Goal: Transaction & Acquisition: Purchase product/service

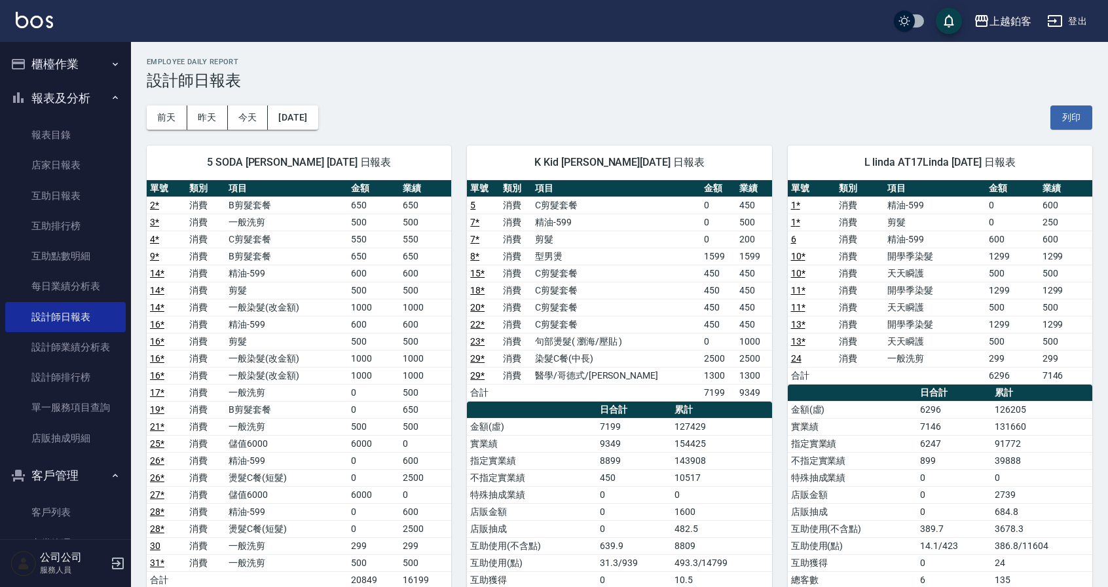
scroll to position [67, 0]
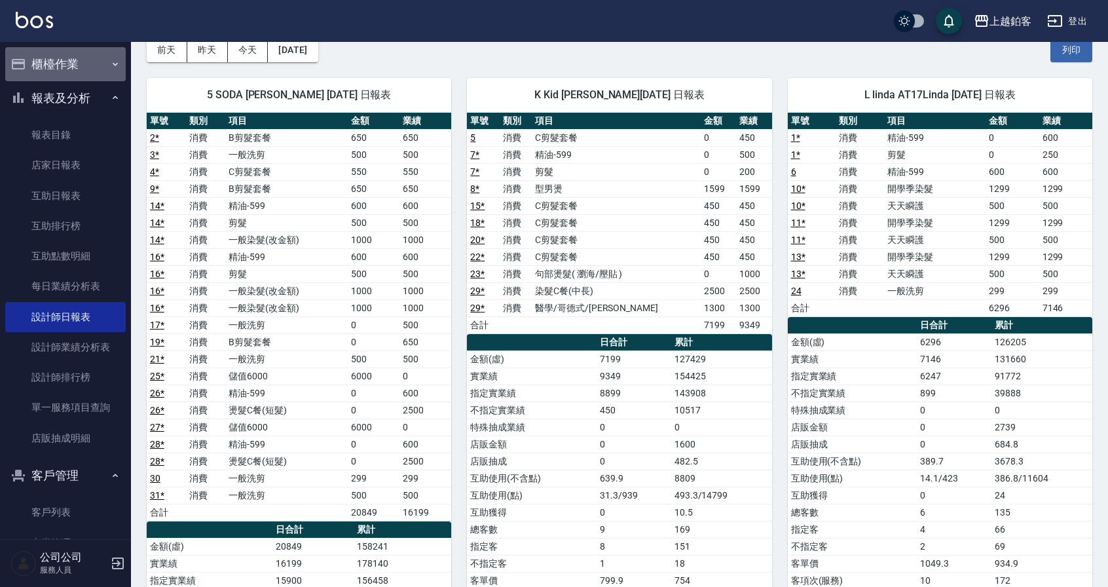
click at [70, 73] on button "櫃檯作業" at bounding box center [65, 64] width 121 height 34
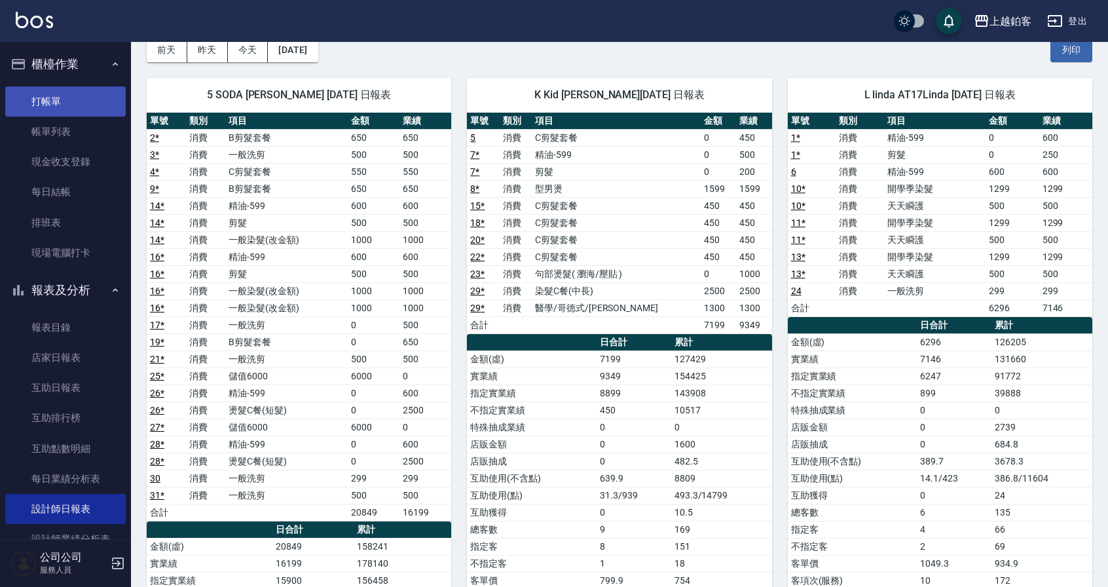
click at [64, 95] on link "打帳單" at bounding box center [65, 101] width 121 height 30
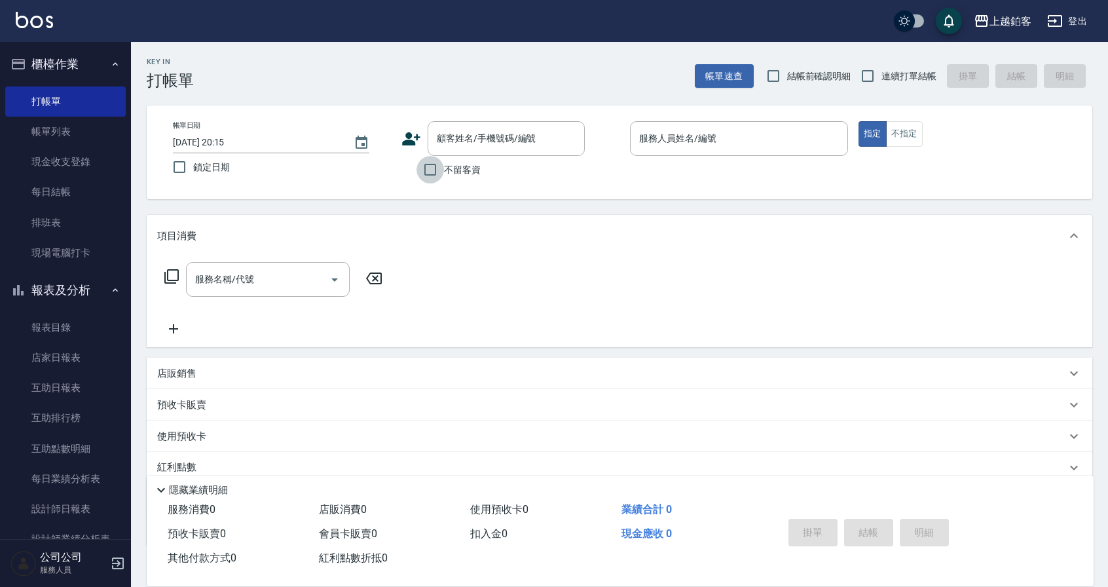
drag, startPoint x: 436, startPoint y: 174, endPoint x: 954, endPoint y: 88, distance: 524.6
click at [439, 173] on input "不留客資" at bounding box center [431, 170] width 28 height 28
checkbox input "true"
click at [863, 74] on input "連續打單結帳" at bounding box center [868, 76] width 28 height 28
checkbox input "true"
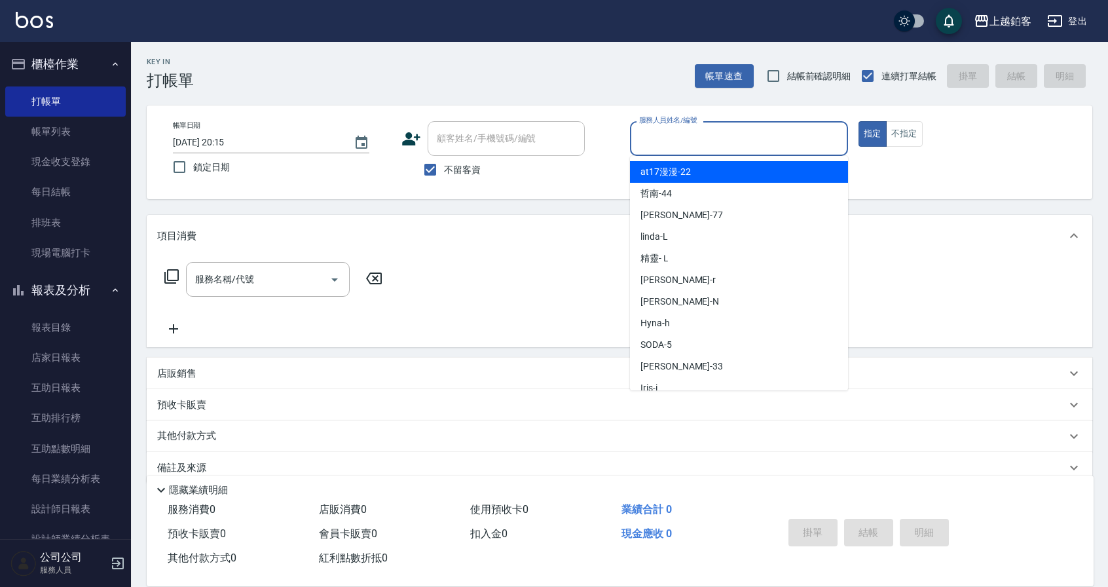
click at [751, 143] on input "服務人員姓名/編號" at bounding box center [739, 138] width 206 height 23
type input "ㄓ"
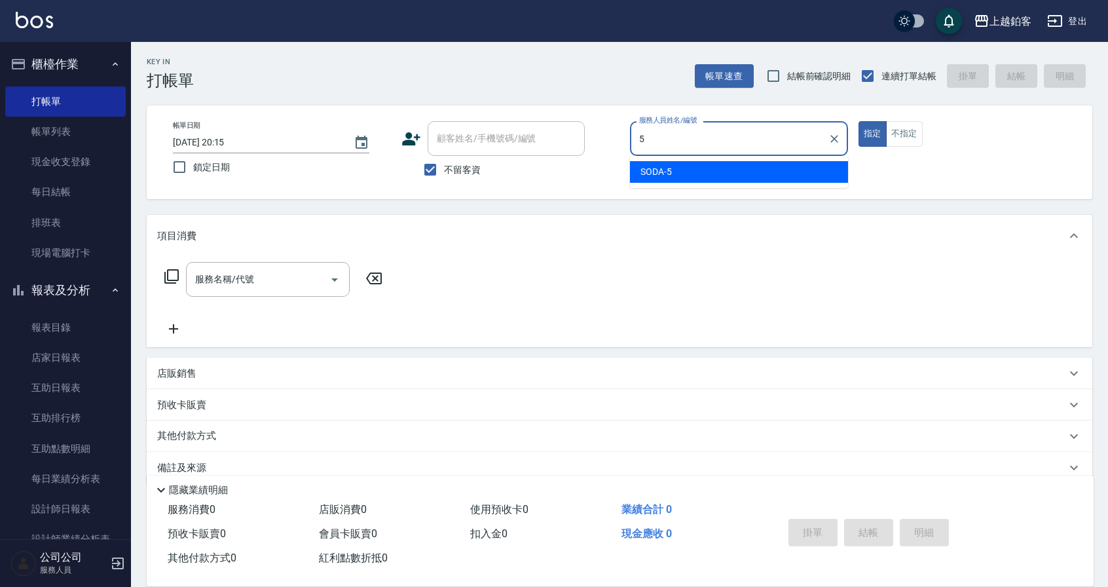
type input "SODA-5"
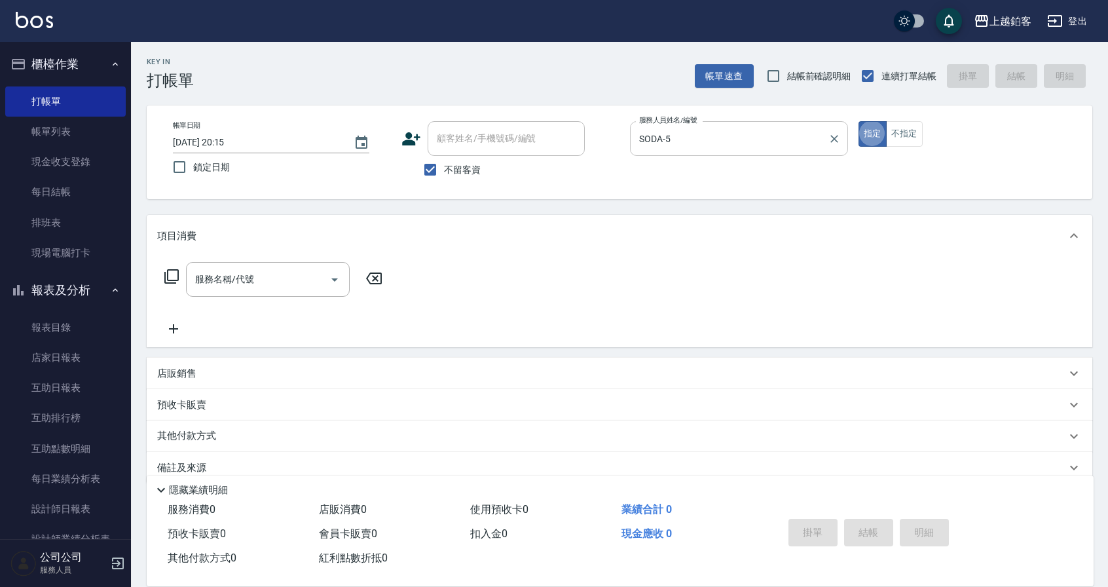
type button "true"
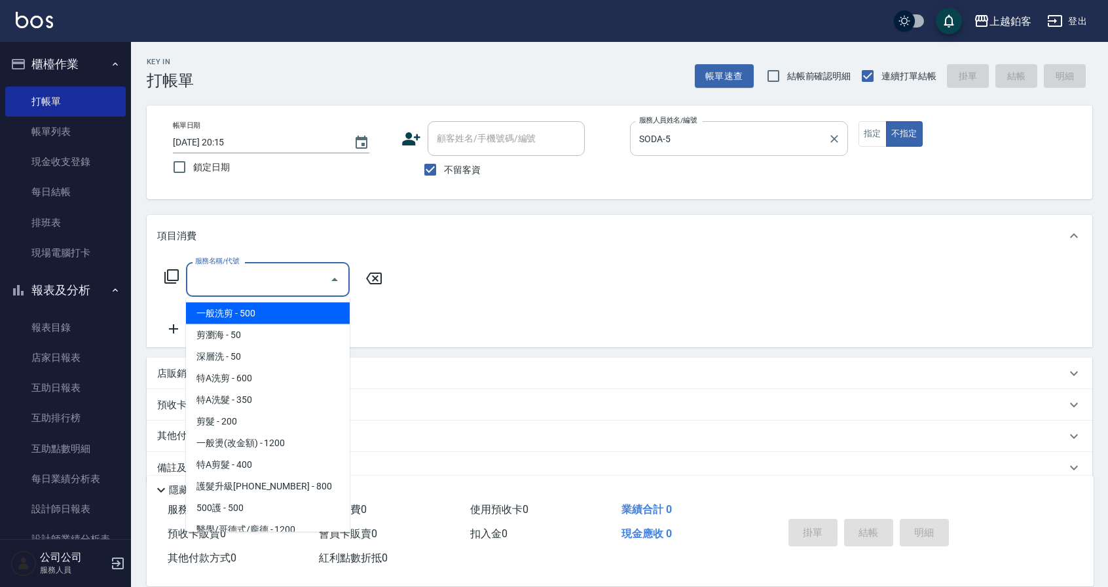
type input "一般洗剪(5)"
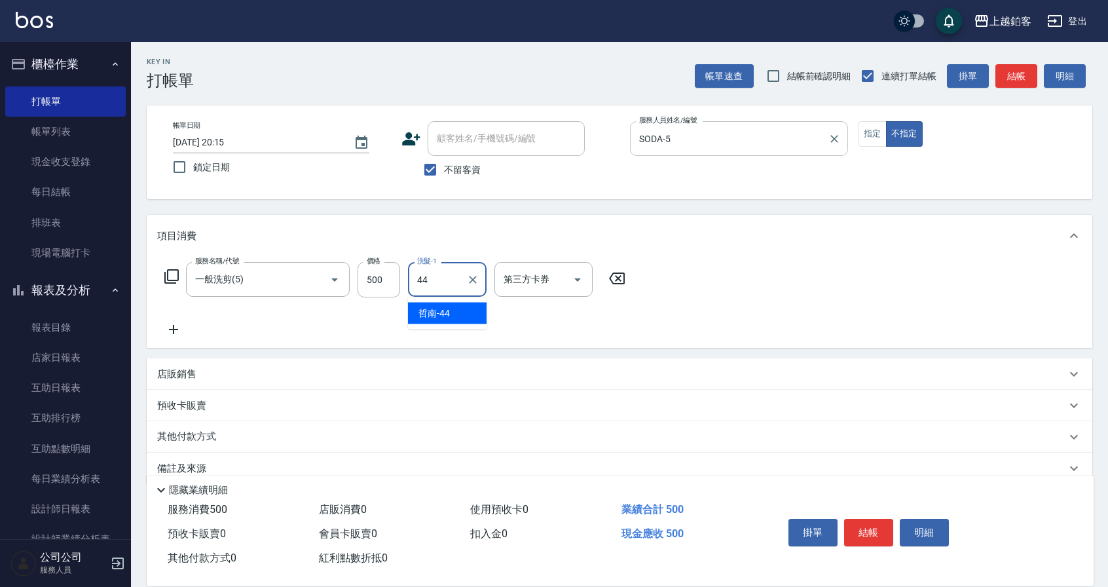
type input "哲南-44"
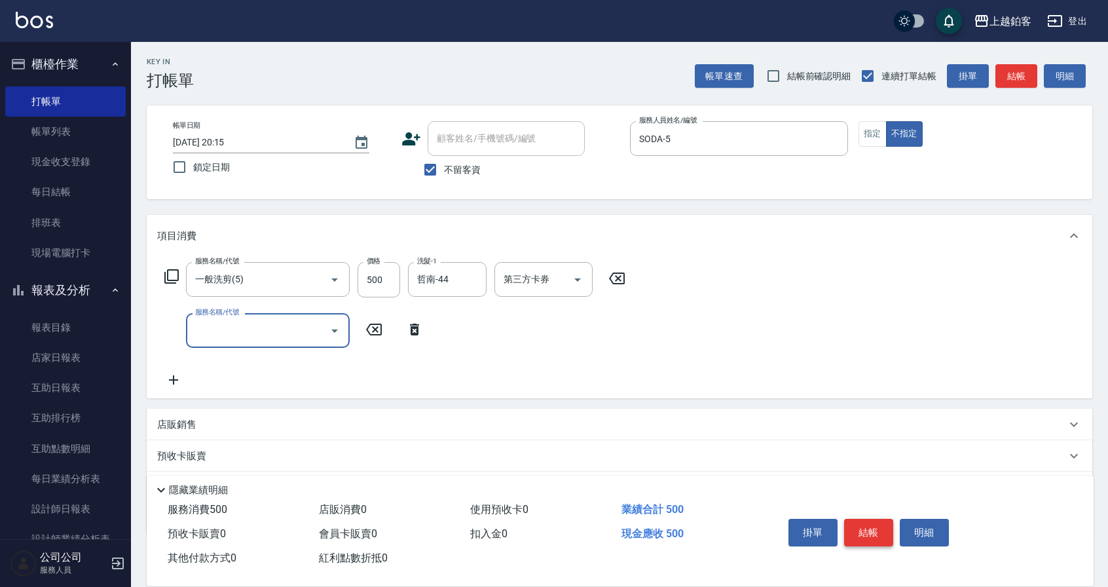
click at [856, 519] on button "結帳" at bounding box center [868, 533] width 49 height 28
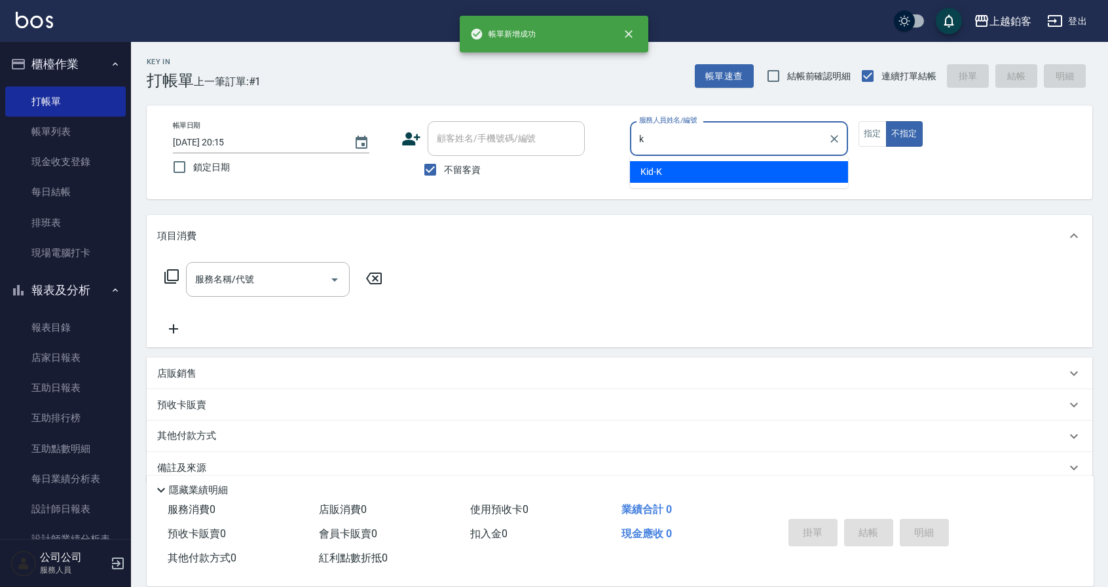
type input "Kid-K"
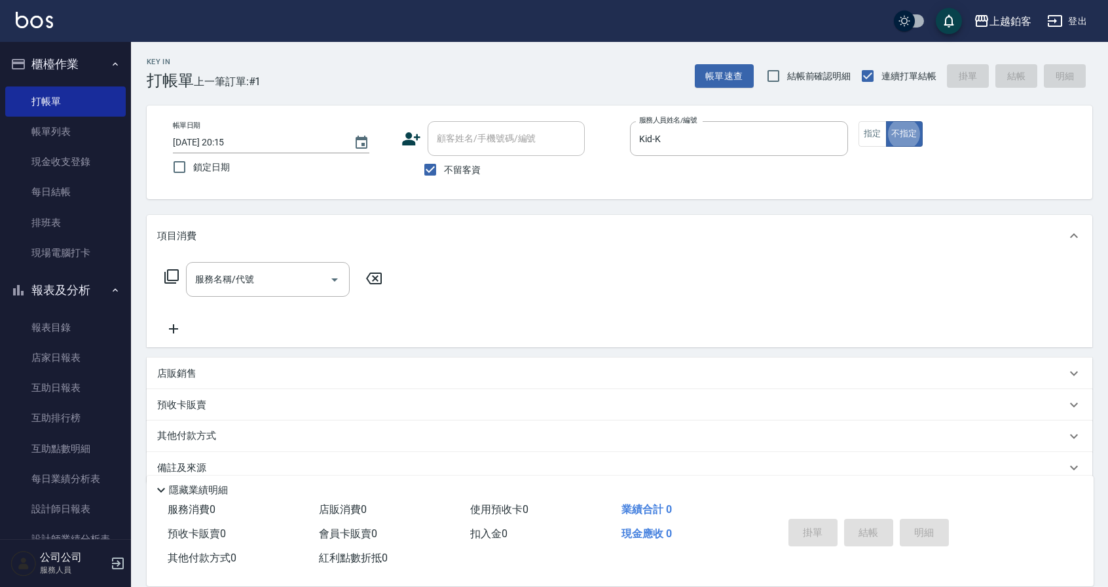
type button "false"
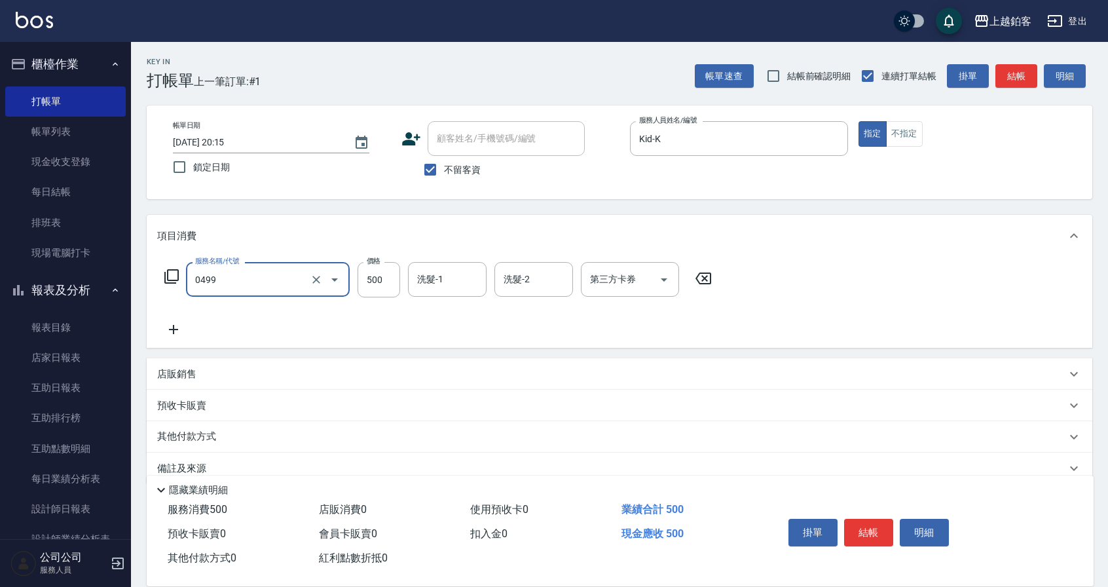
type input "去角質-499(0499)"
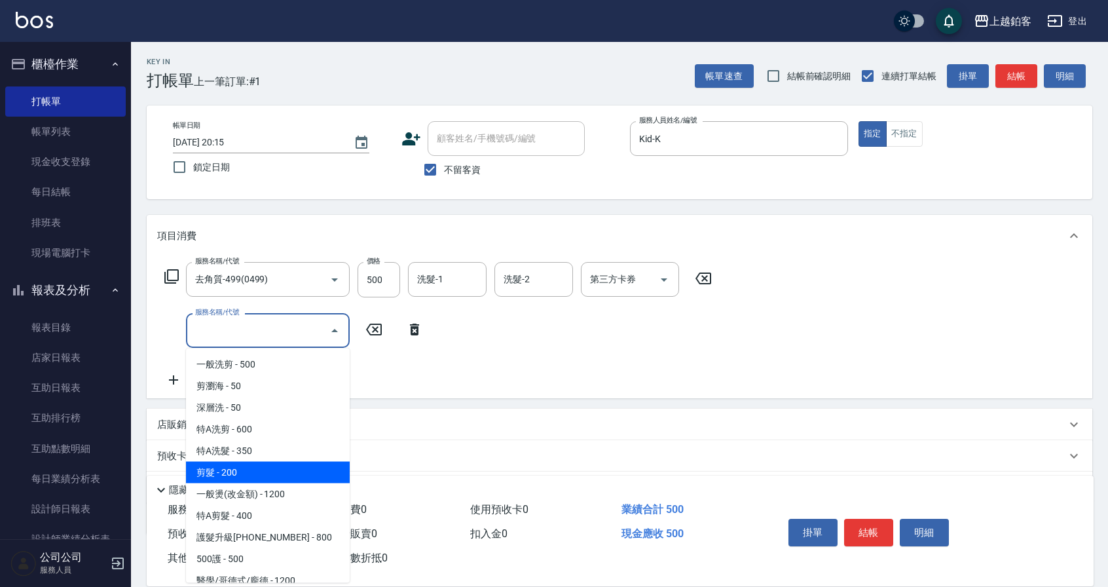
type input "剪髮(200)"
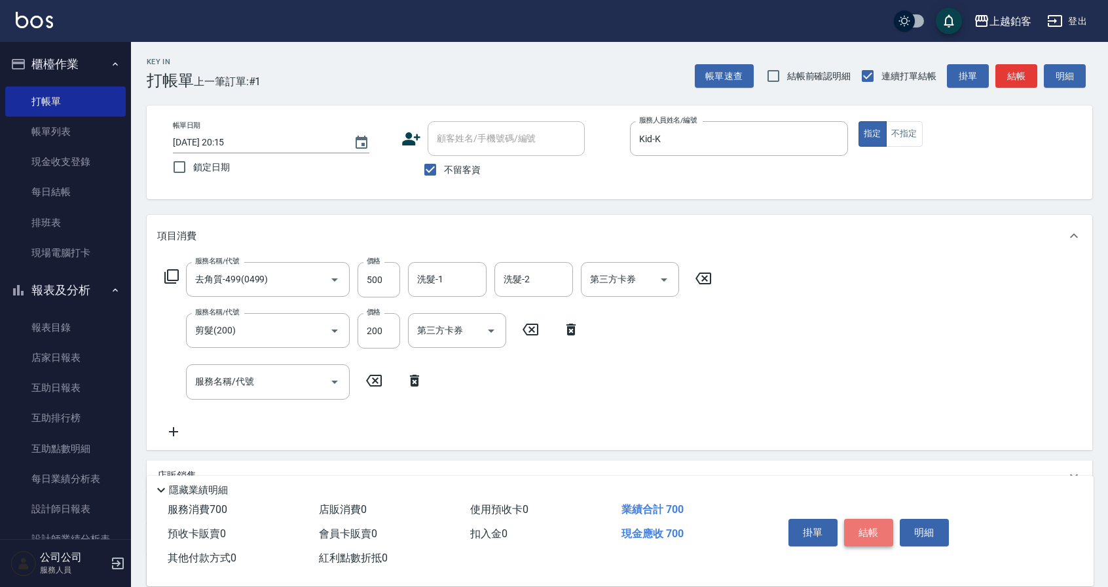
click at [869, 531] on button "結帳" at bounding box center [868, 533] width 49 height 28
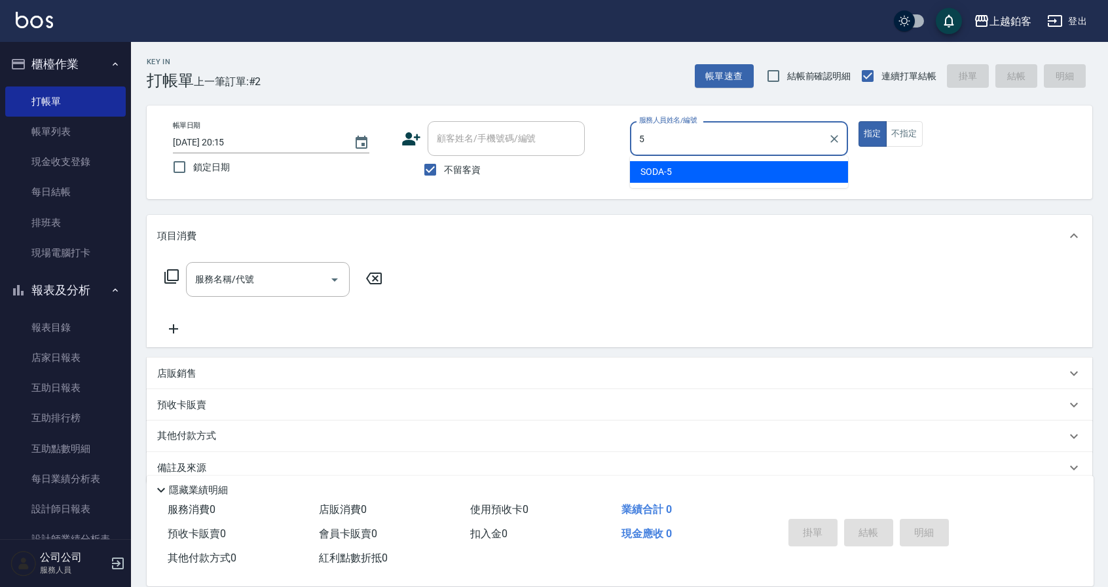
type input "SODA-5"
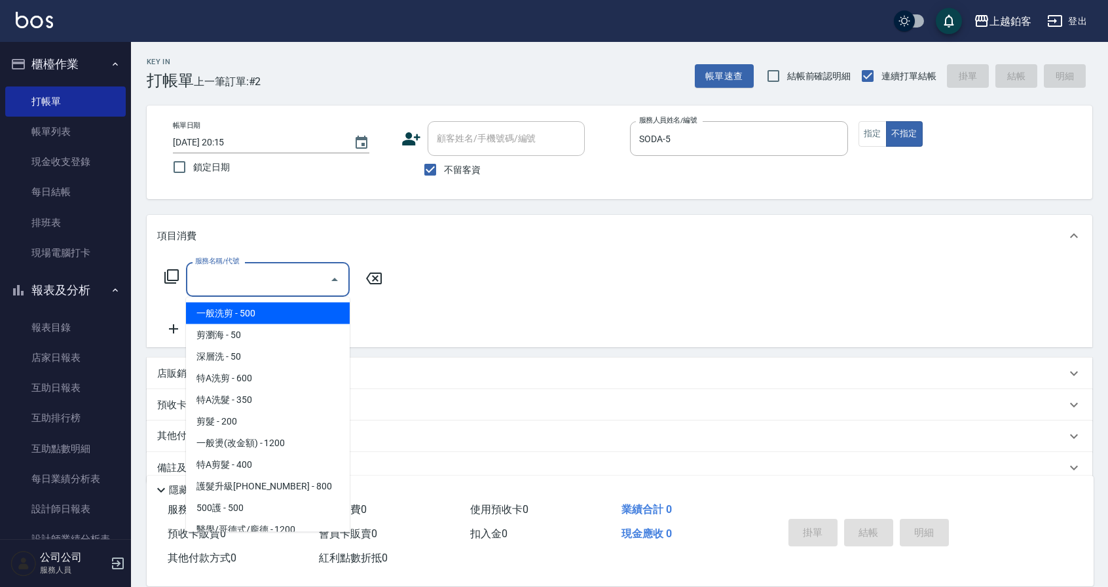
type input "一般洗剪(5)"
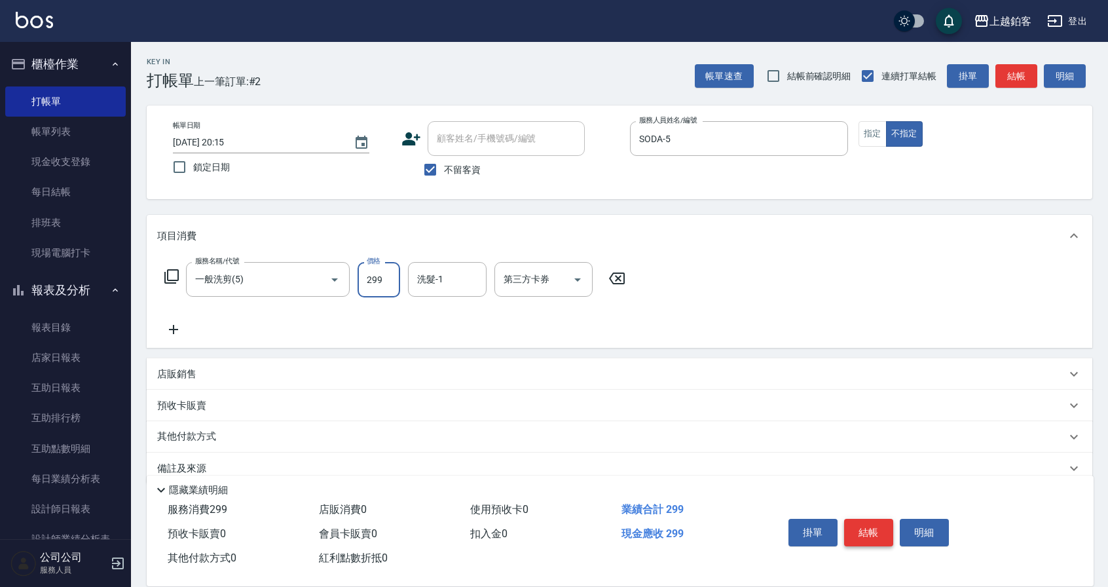
type input "299"
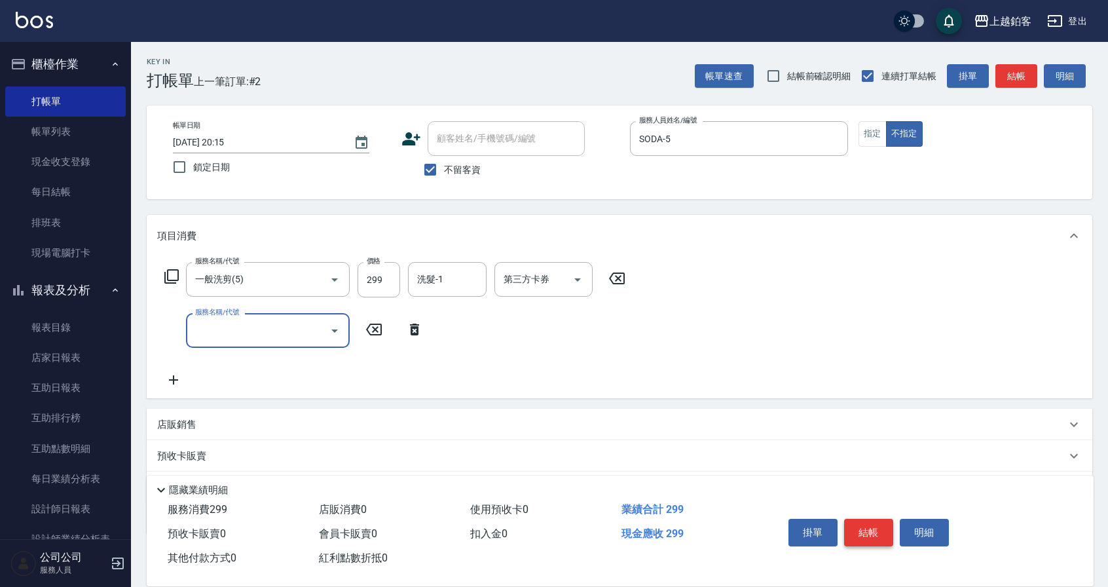
click at [876, 523] on button "結帳" at bounding box center [868, 533] width 49 height 28
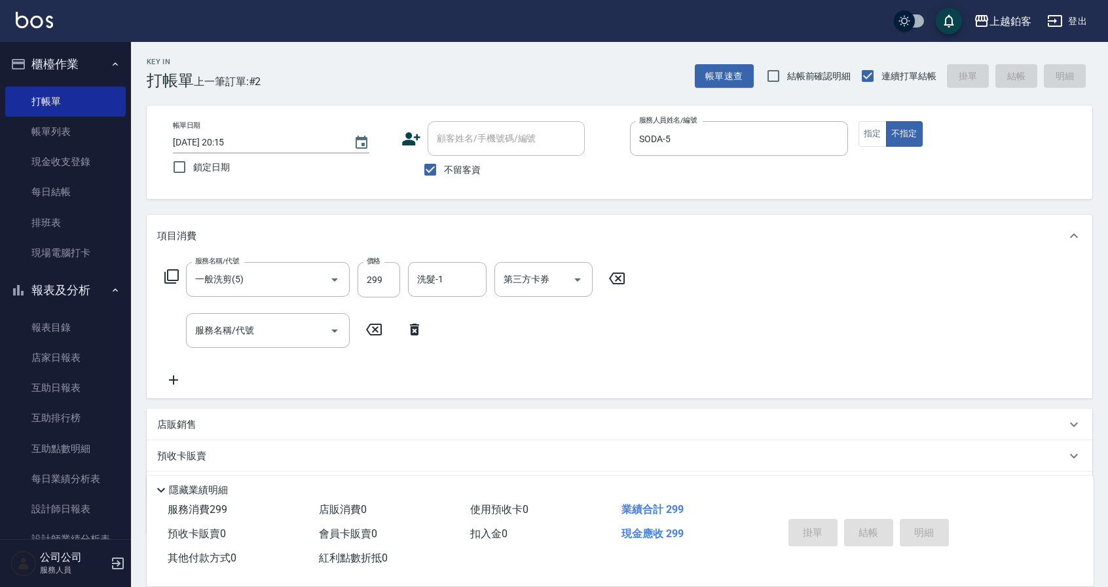
type input "[DATE] 20:16"
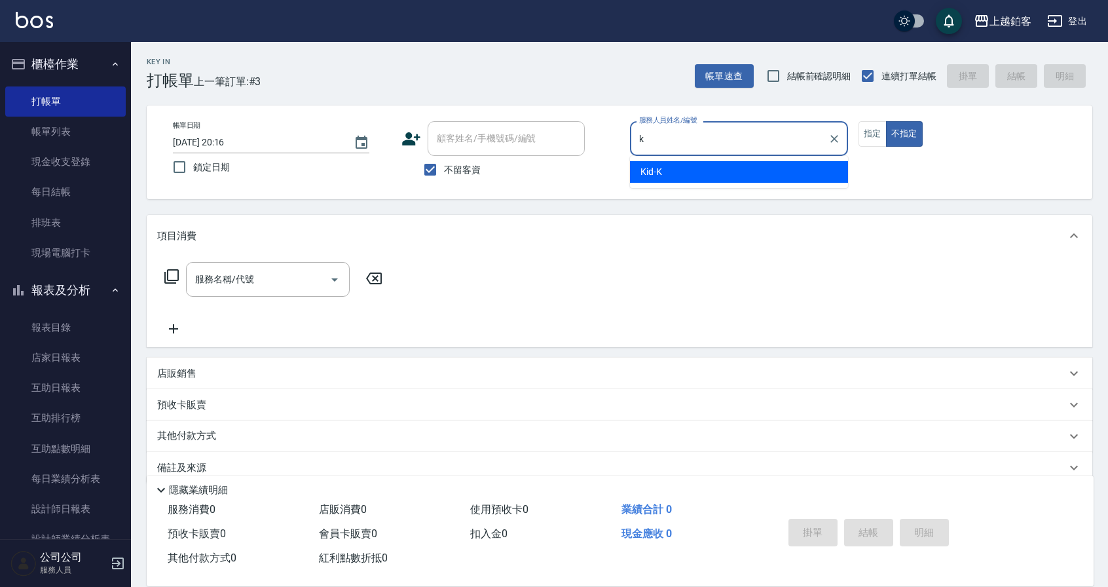
type input "Kid-K"
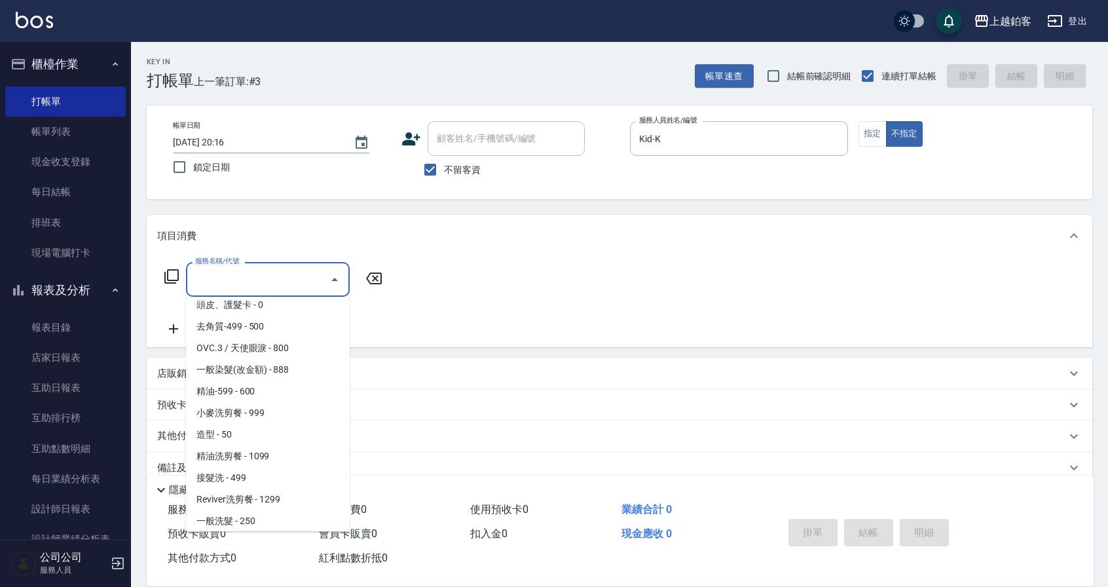
scroll to position [268, 0]
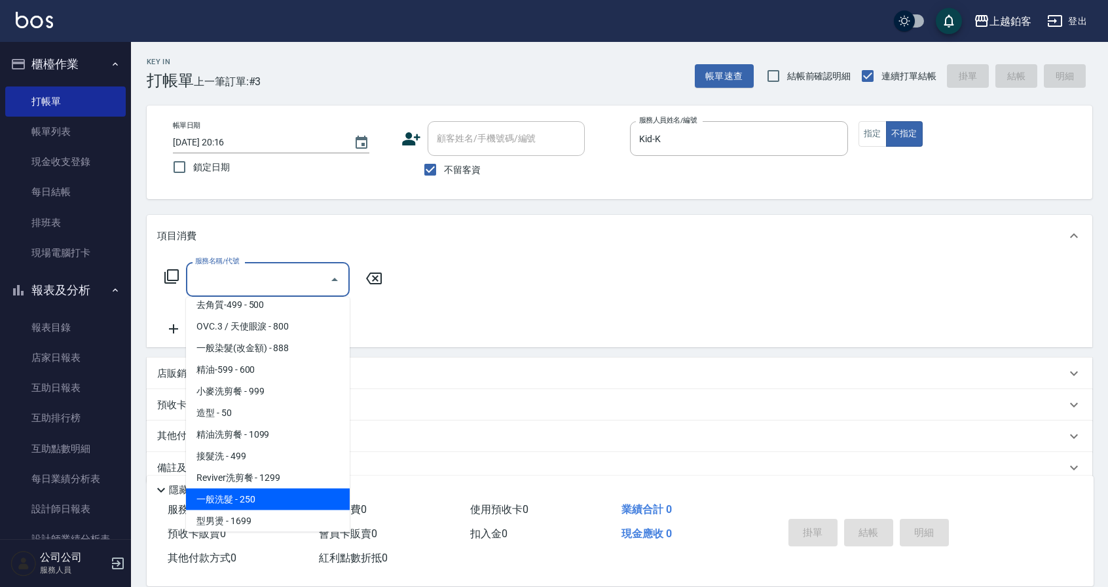
type input "一般洗髮(1300)"
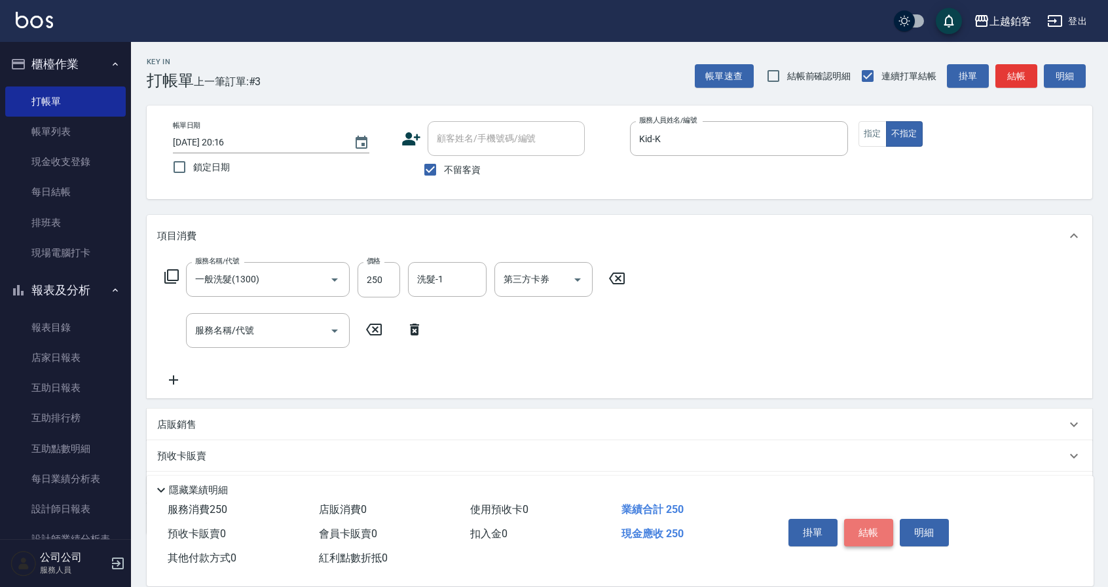
click at [865, 531] on button "結帳" at bounding box center [868, 533] width 49 height 28
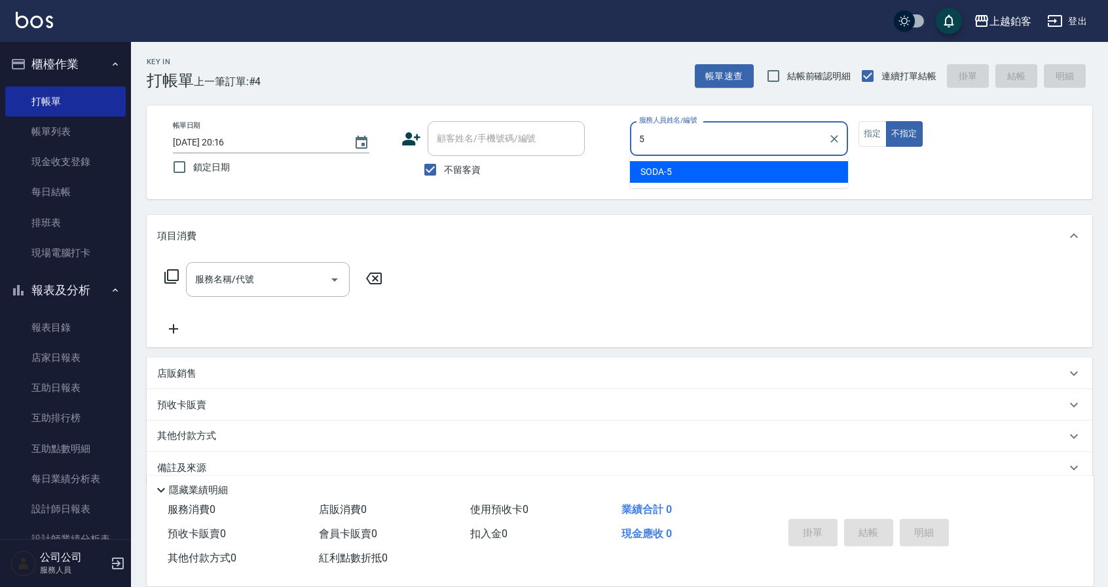
type input "SODA-5"
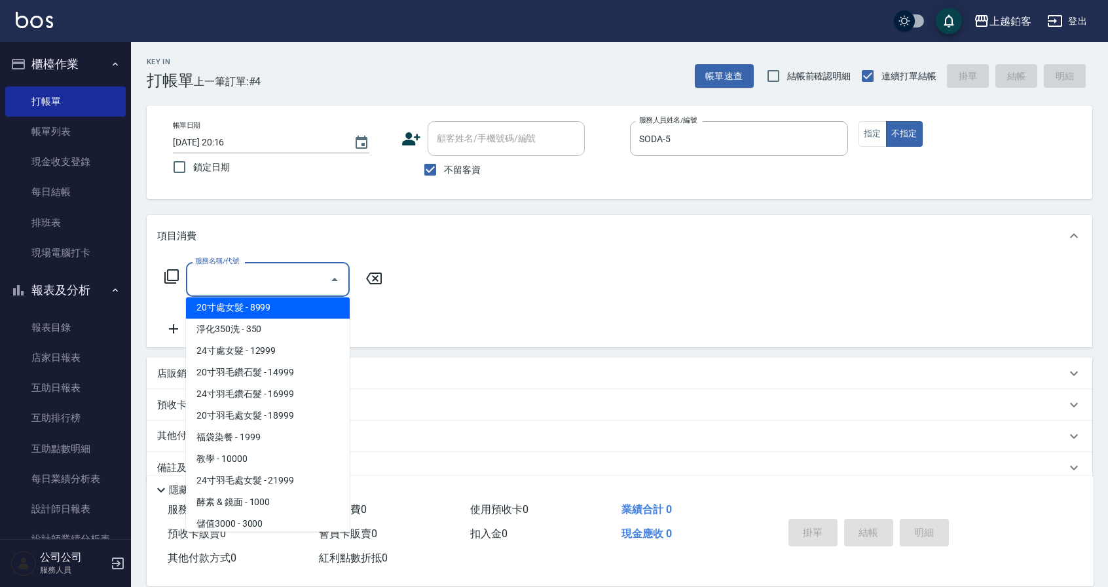
scroll to position [1432, 0]
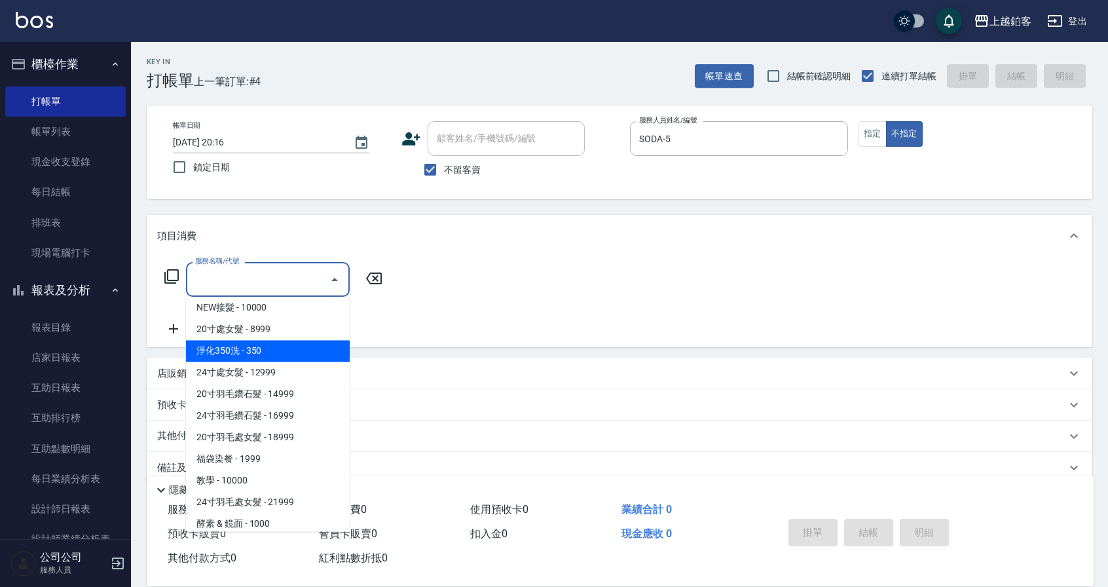
type input "淨化350洗(10020)"
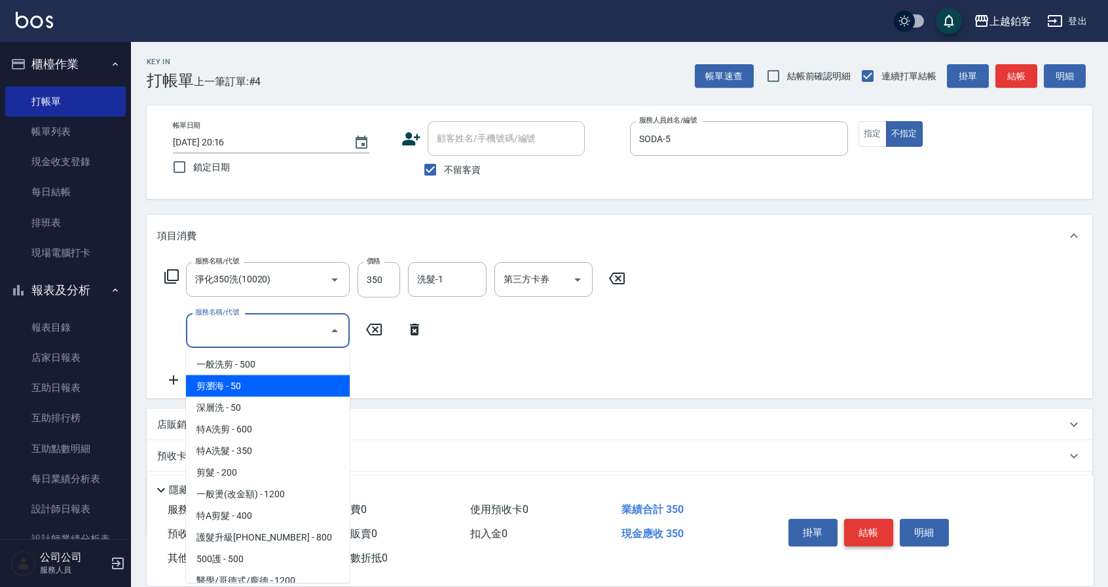
type input "剪瀏海(0050)"
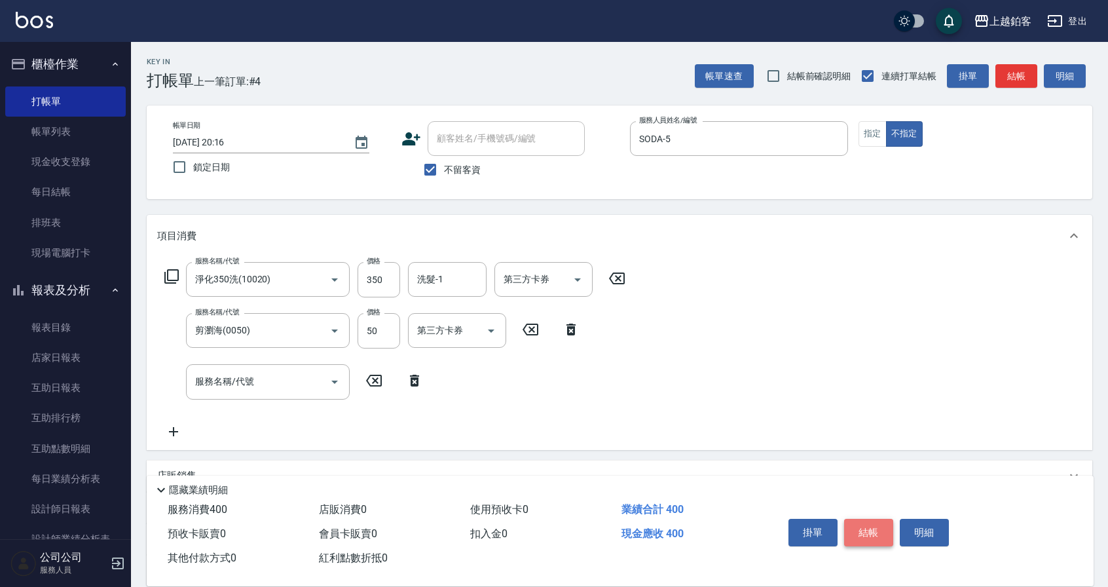
click at [873, 524] on button "結帳" at bounding box center [868, 533] width 49 height 28
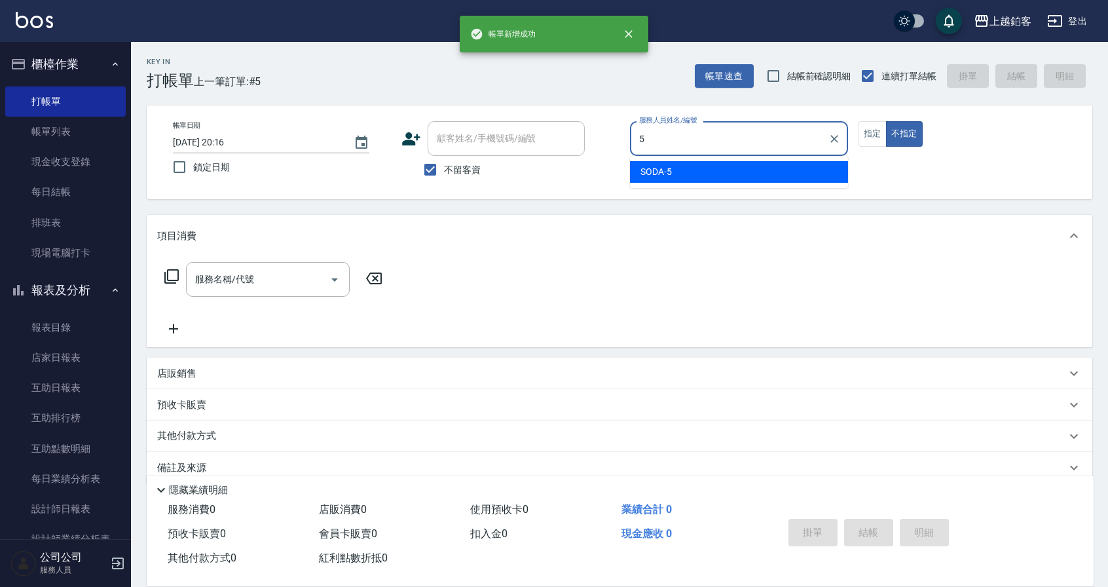
type input "SODA-5"
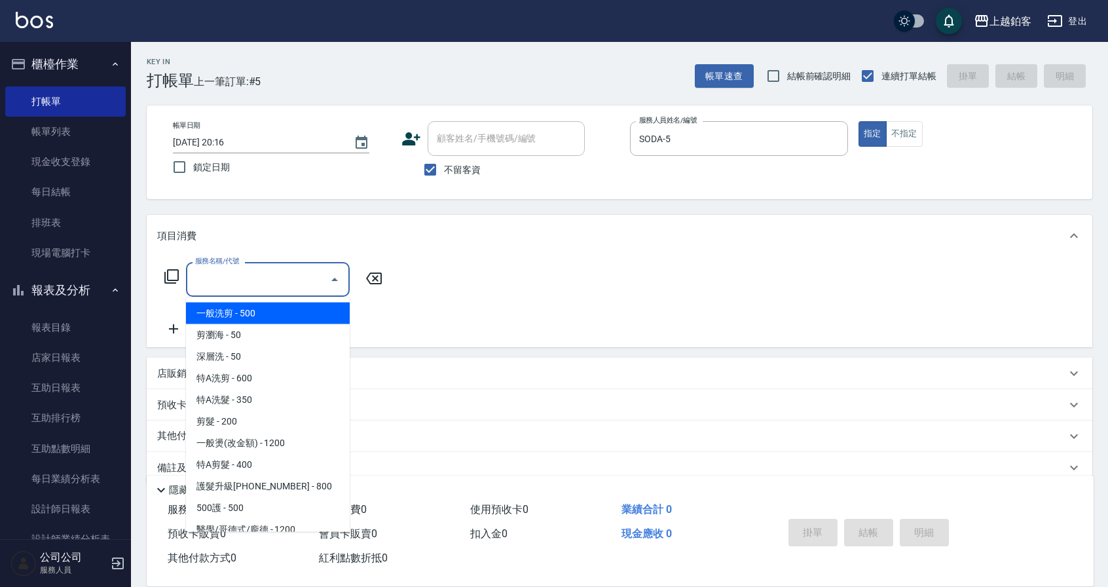
type input "一般洗剪(5)"
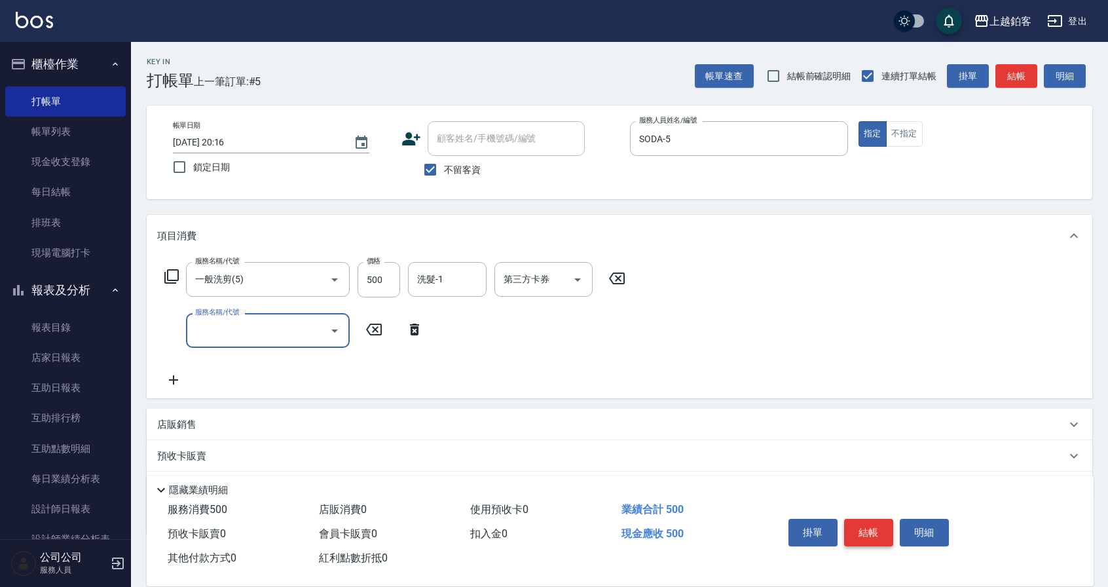
click at [867, 538] on button "結帳" at bounding box center [868, 533] width 49 height 28
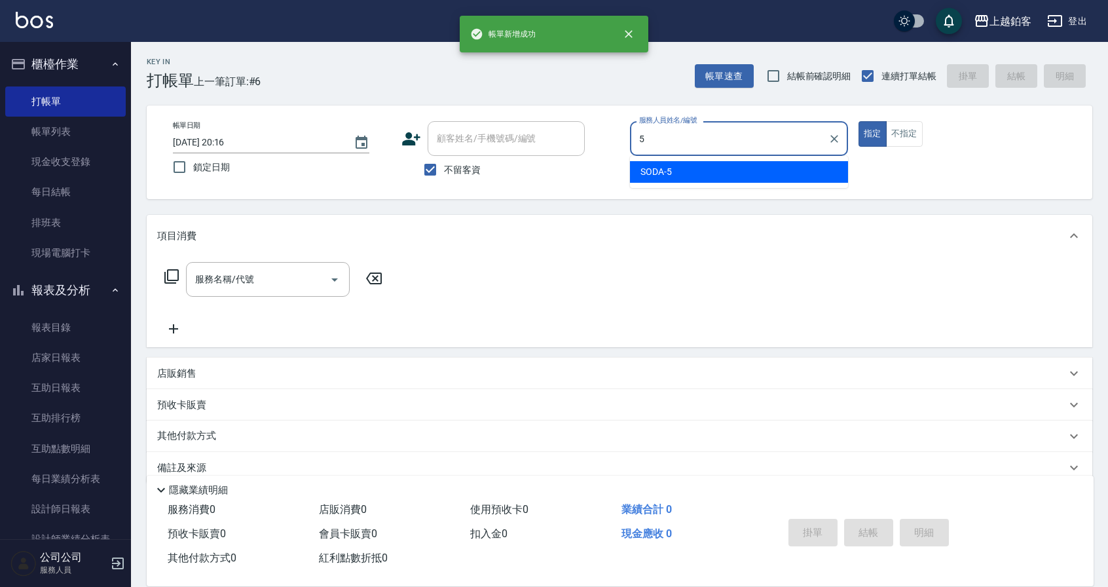
type input "SODA-5"
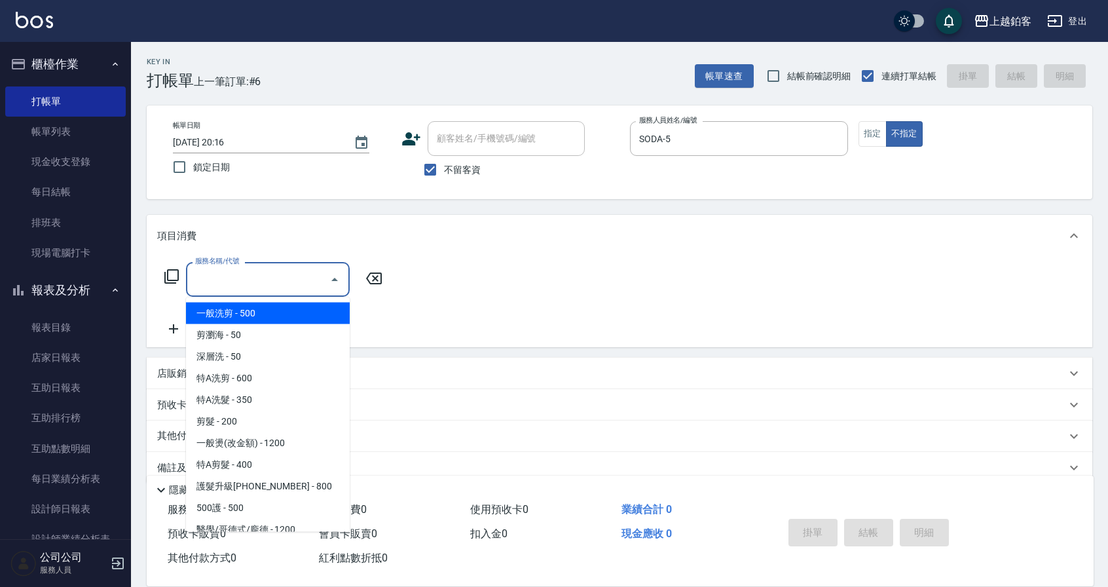
type input "一般洗剪(5)"
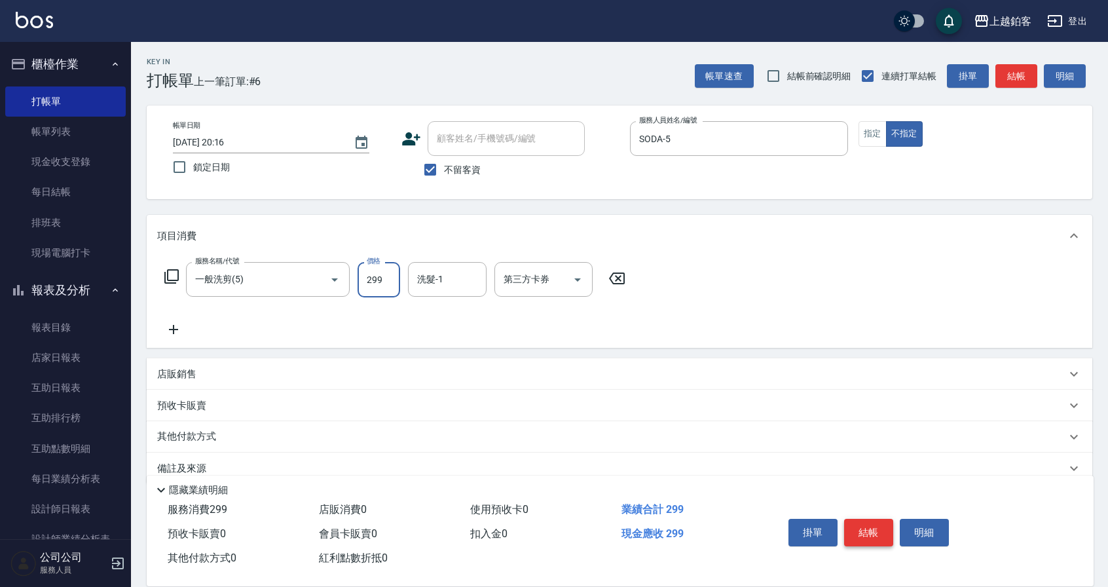
type input "299"
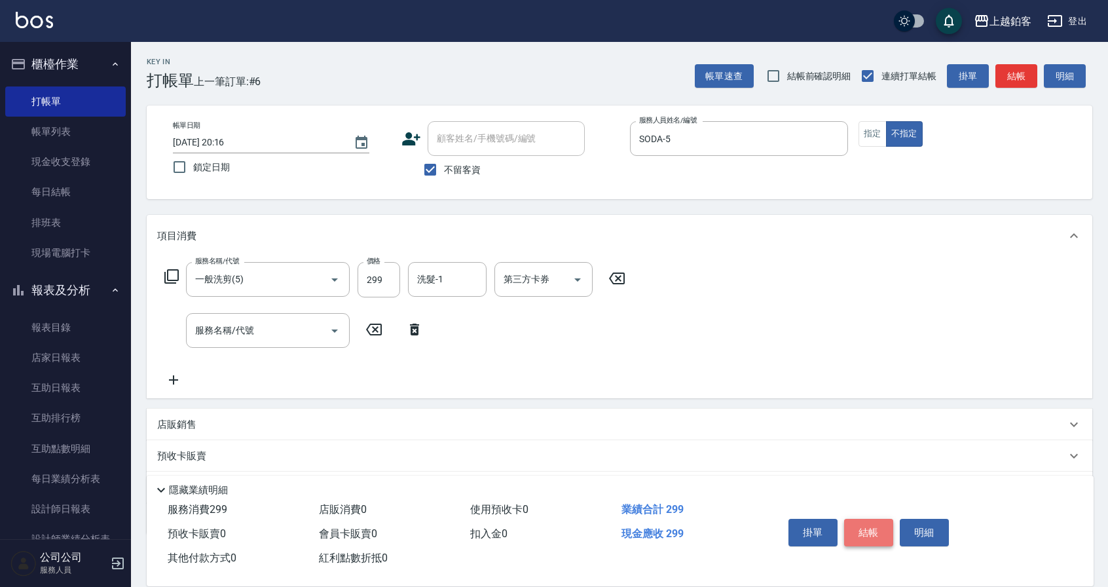
click at [850, 529] on button "結帳" at bounding box center [868, 533] width 49 height 28
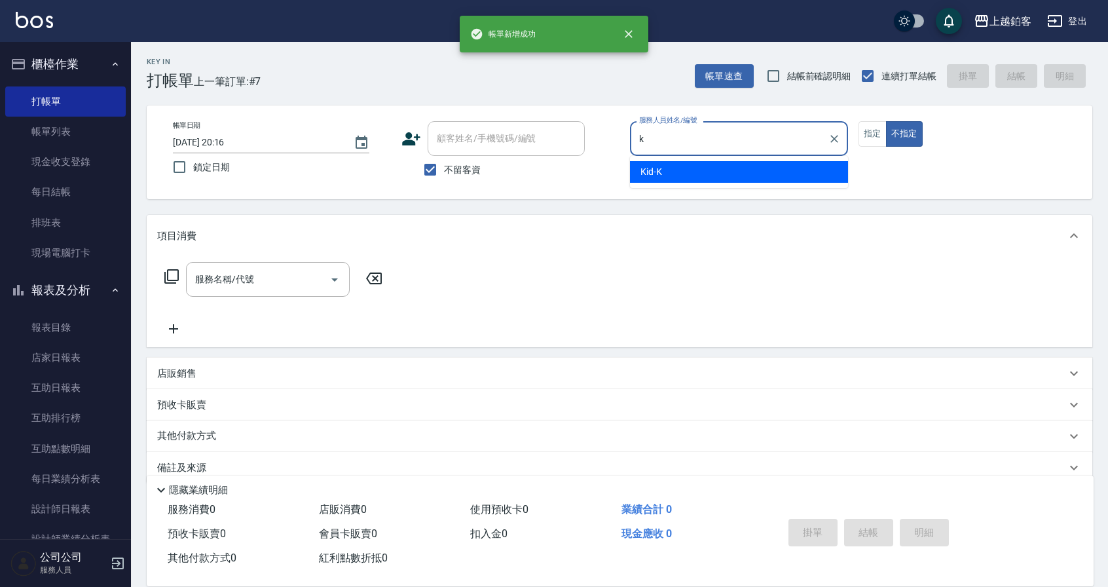
type input "Kid-K"
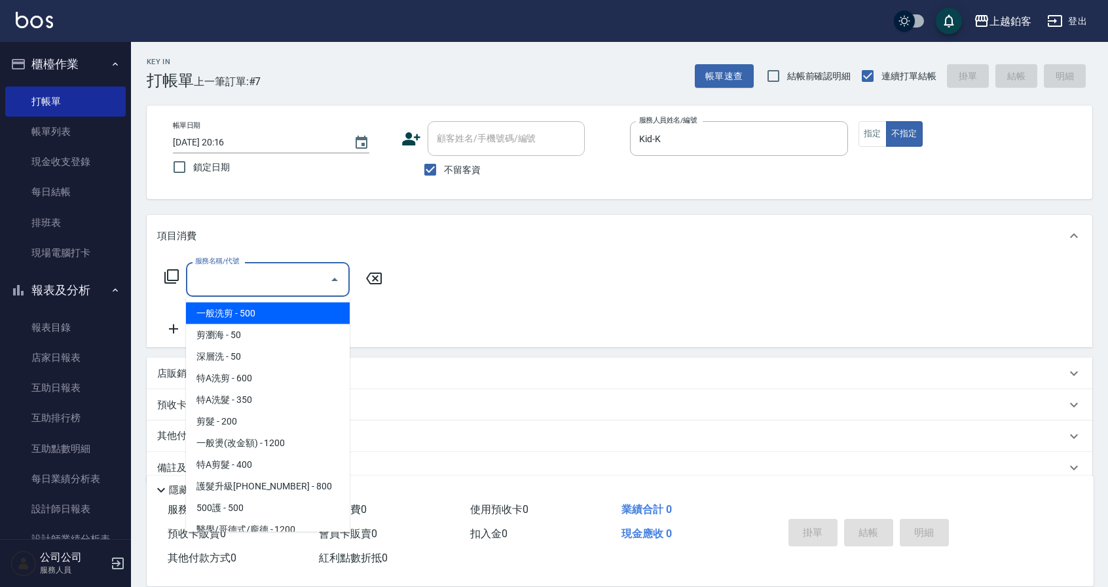
type input "一般洗剪(5)"
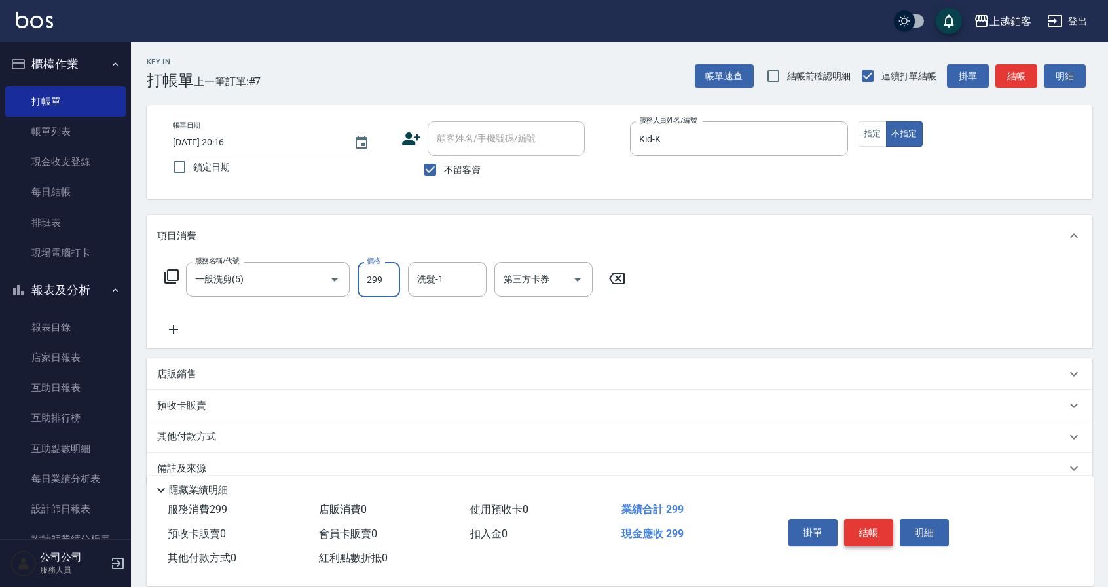
type input "299"
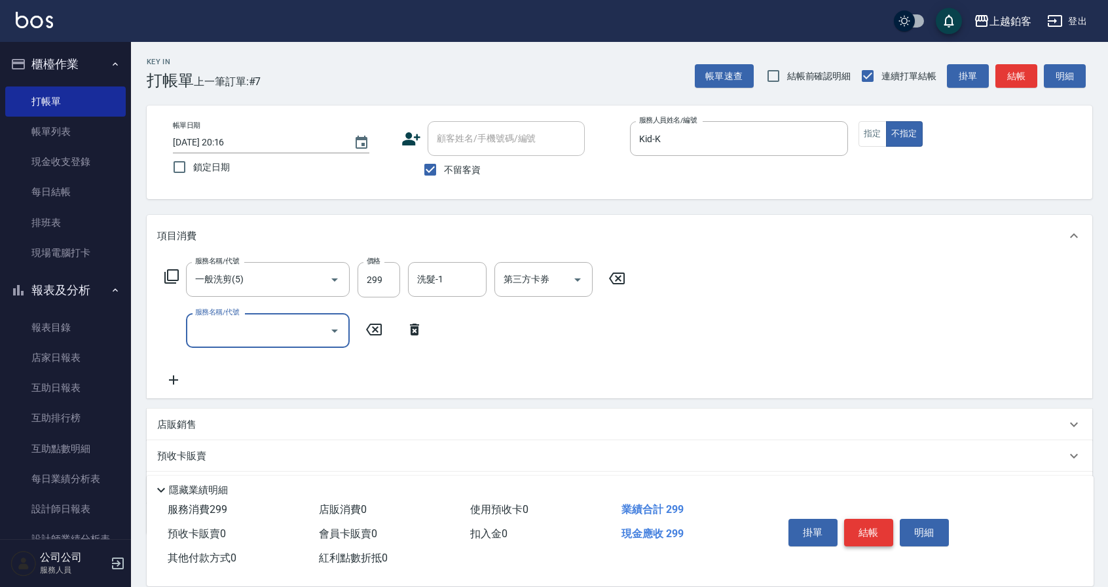
click at [854, 537] on button "結帳" at bounding box center [868, 533] width 49 height 28
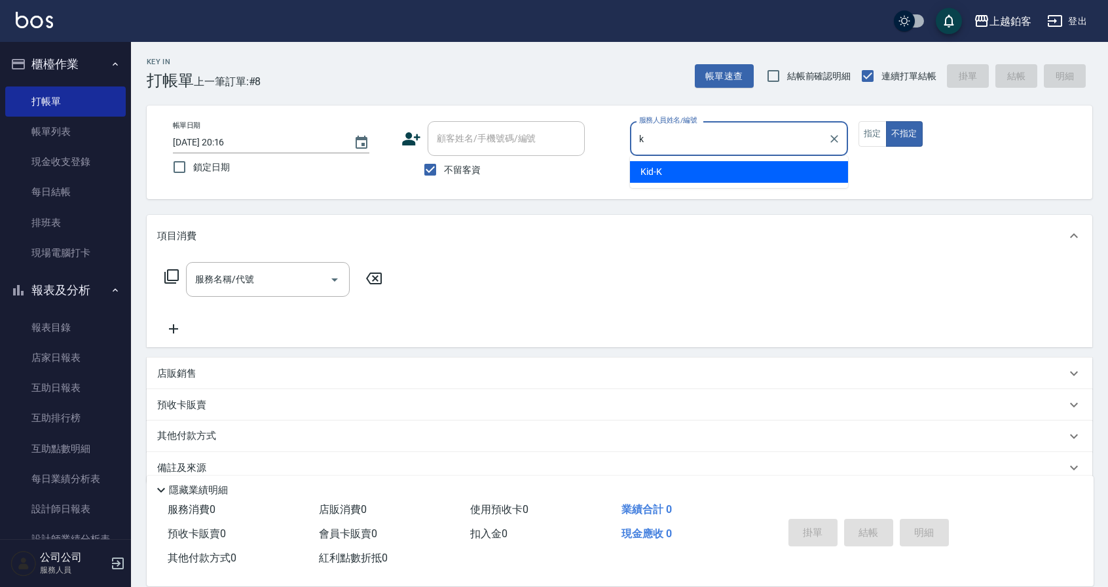
type input "Kid-K"
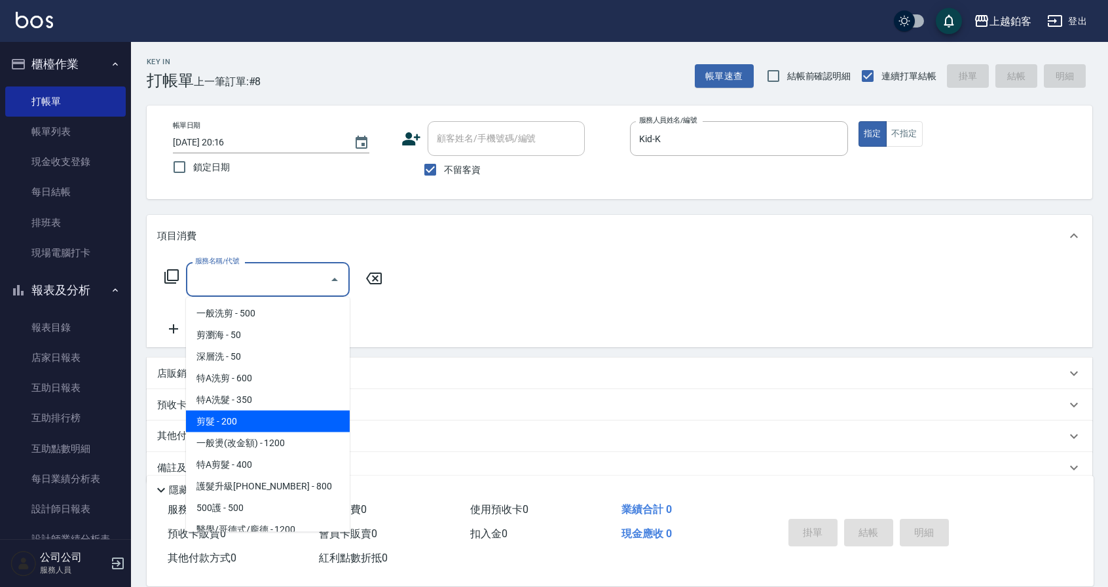
type input "剪髮(200)"
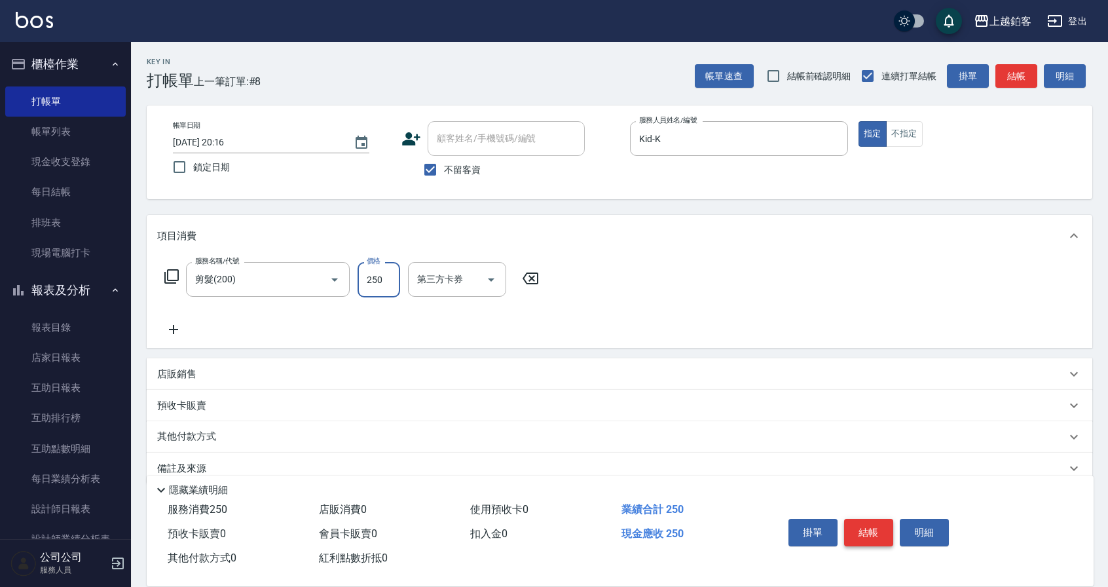
type input "250"
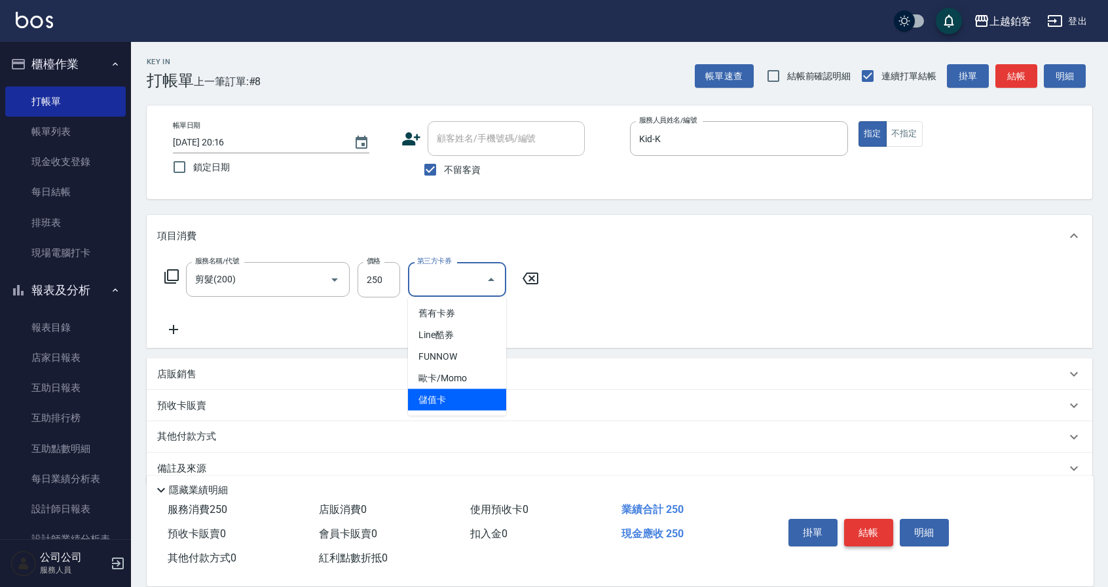
type input "儲值卡"
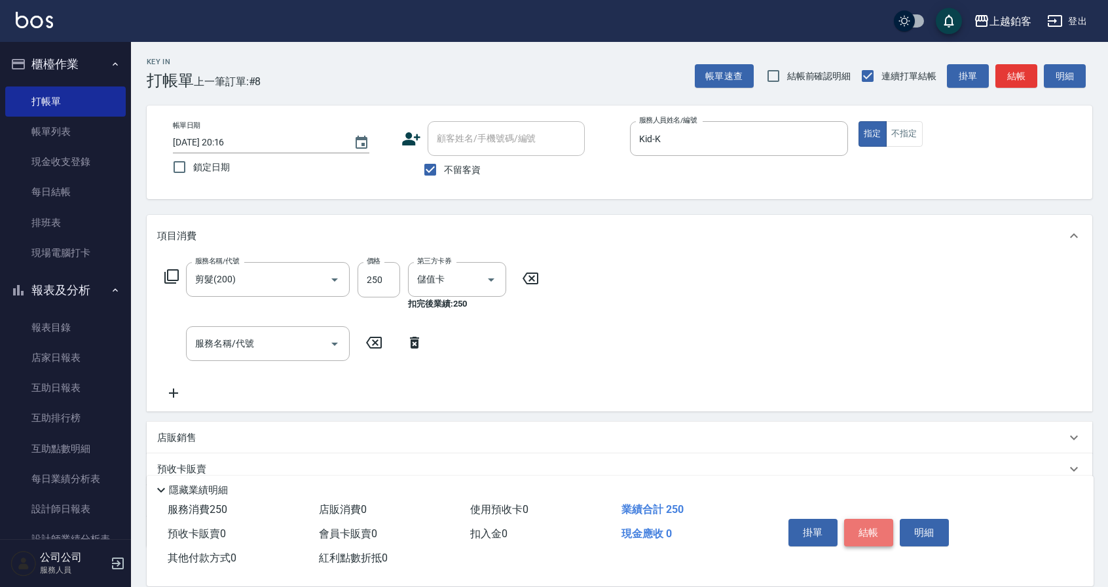
click at [864, 535] on button "結帳" at bounding box center [868, 533] width 49 height 28
type input "[DATE] 20:17"
